Goal: Find specific page/section

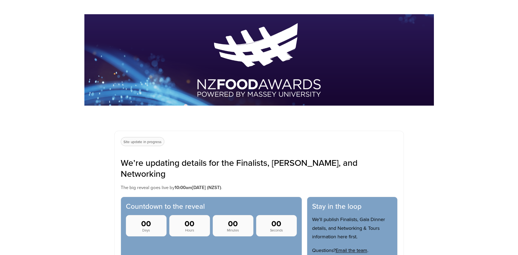
scroll to position [82, 0]
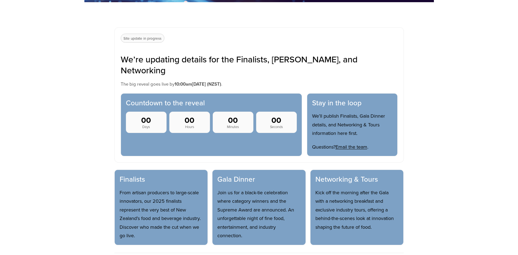
scroll to position [191, 0]
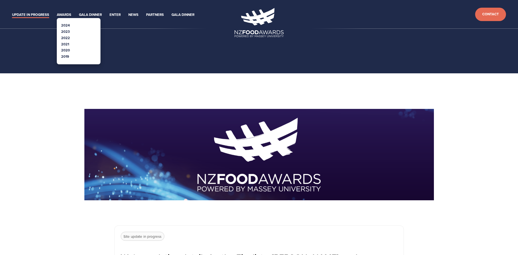
click at [67, 25] on link "2024" at bounding box center [65, 25] width 9 height 5
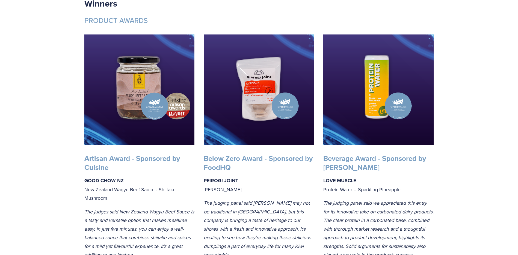
scroll to position [121, 0]
